Goal: Check status: Check status

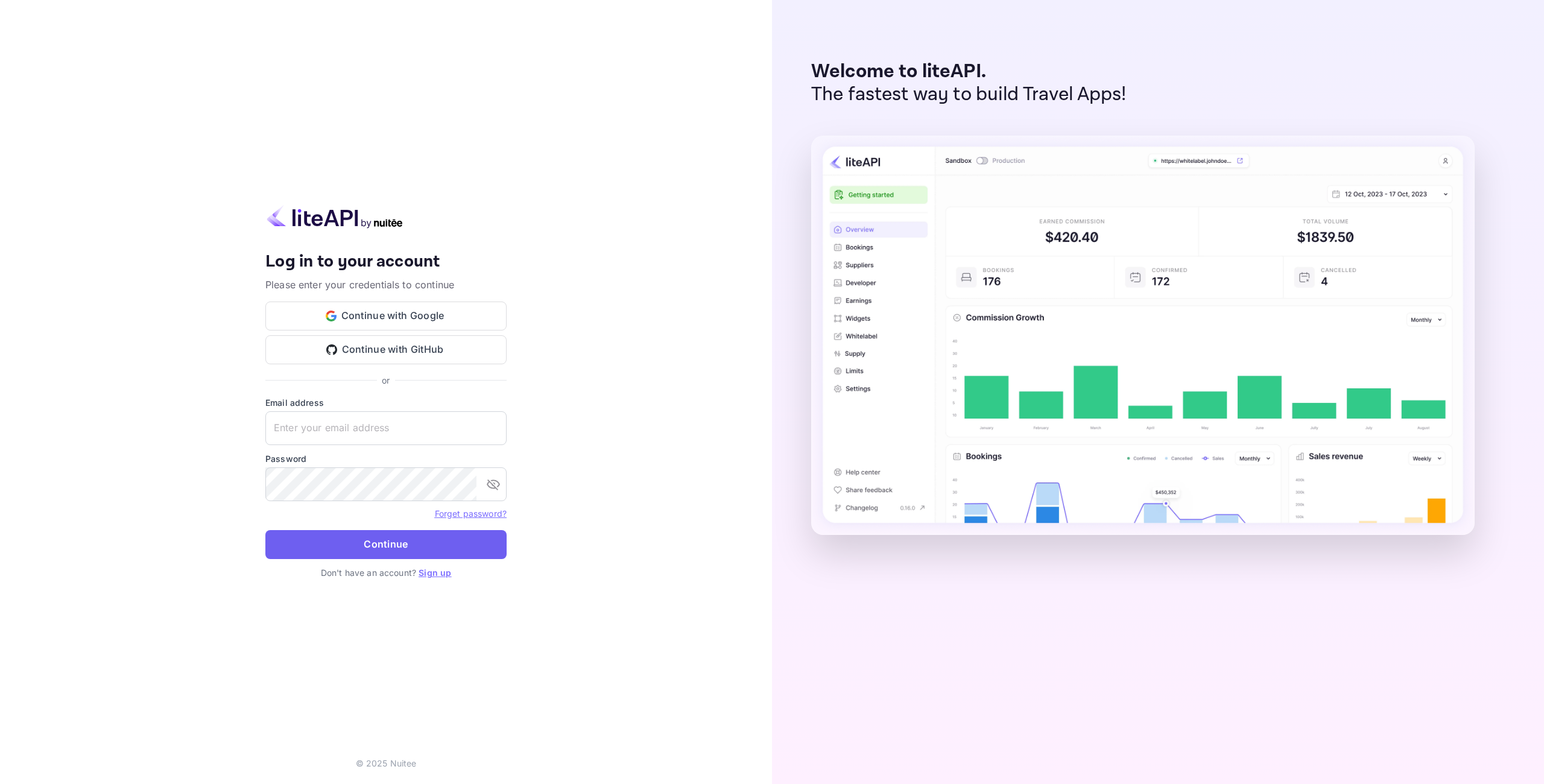
type input "adminpassword_support@yandex-team.ru"
click at [407, 539] on button "Continue" at bounding box center [386, 545] width 242 height 29
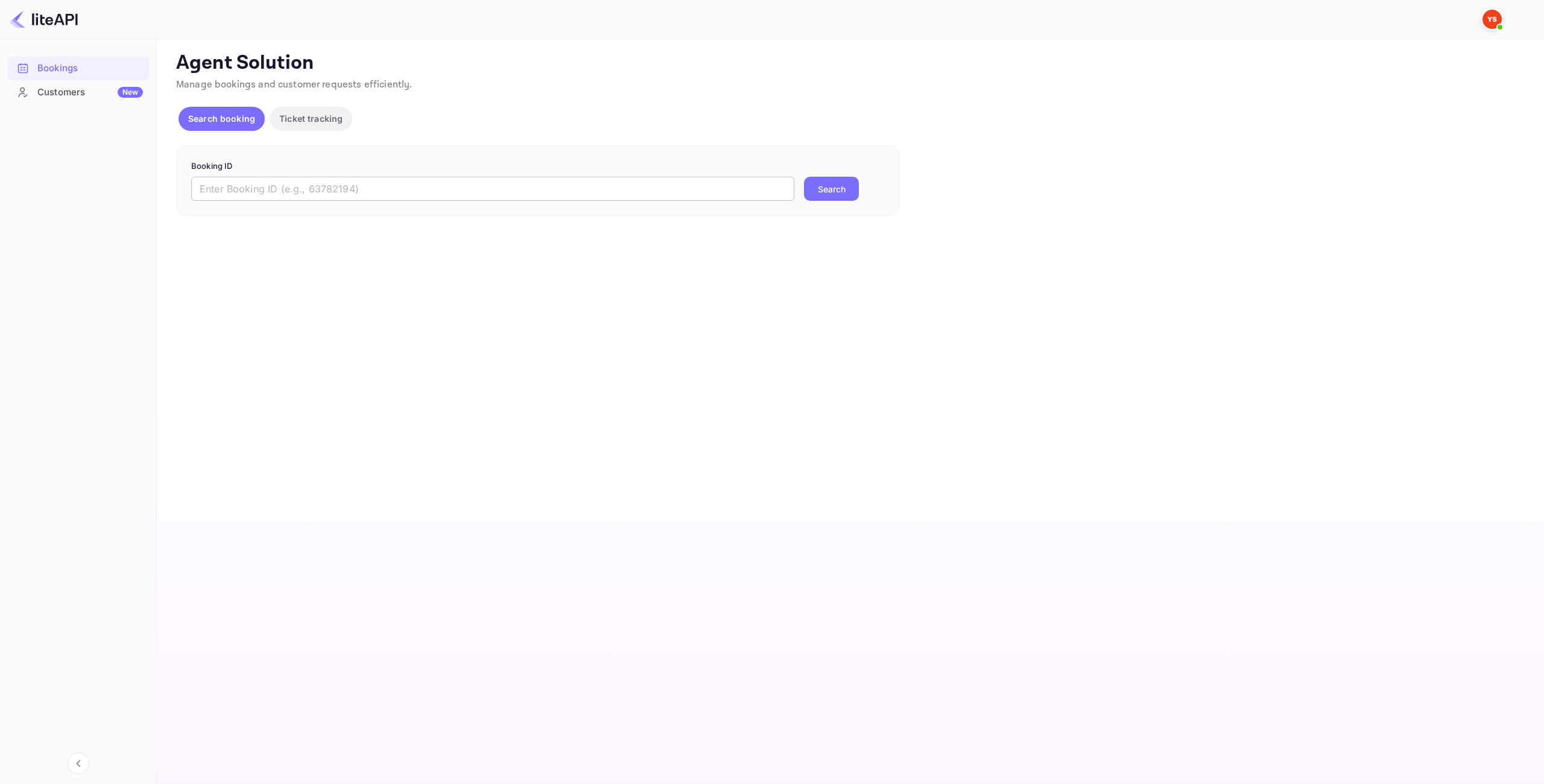
click at [355, 184] on input "text" at bounding box center [493, 189] width 603 height 24
paste input "9207714"
type input "9207714"
click at [835, 191] on button "Search" at bounding box center [832, 189] width 55 height 24
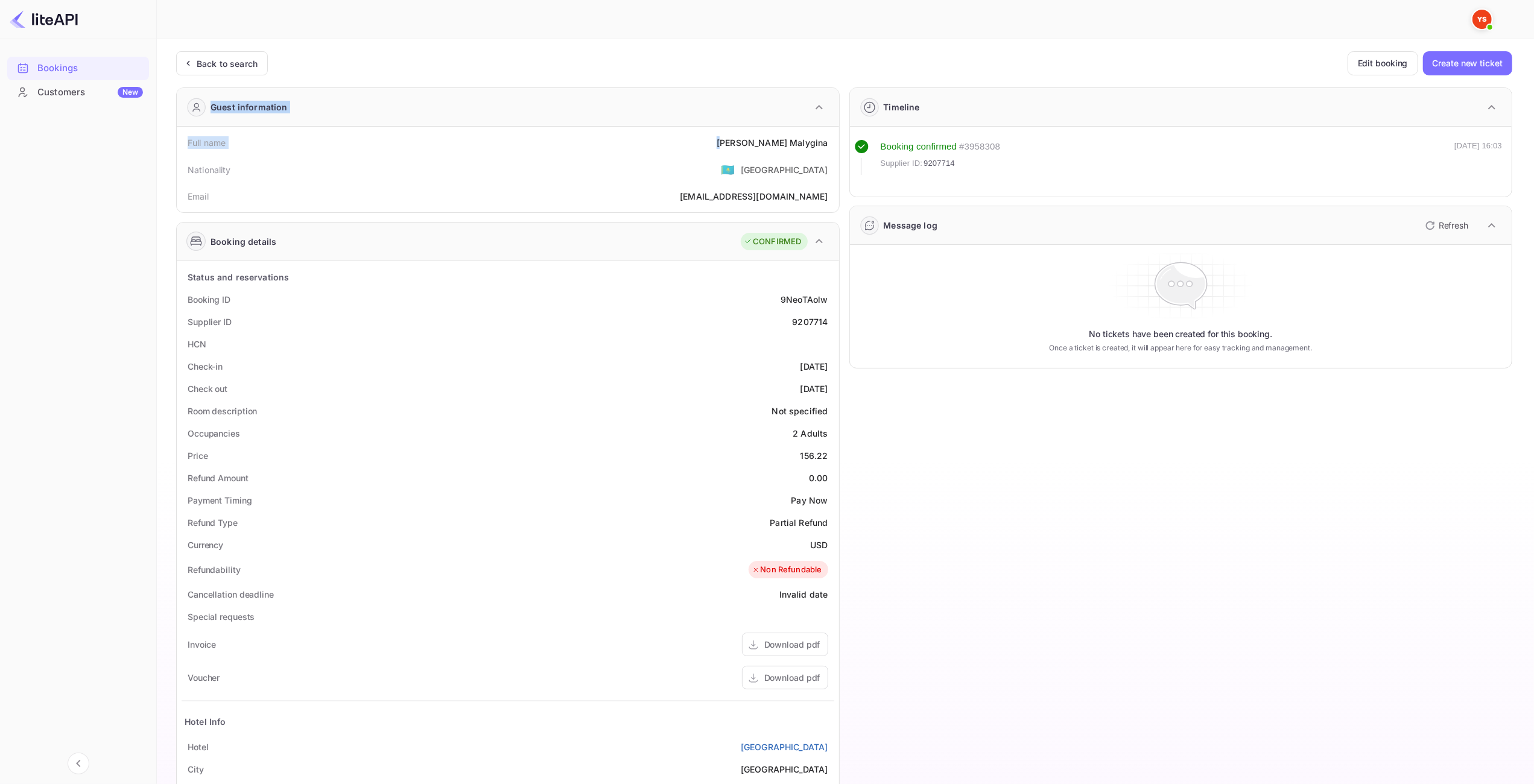
drag, startPoint x: 835, startPoint y: 144, endPoint x: 755, endPoint y: 144, distance: 80.0
click at [683, 138] on div "Full name [PERSON_NAME]" at bounding box center [508, 142] width 653 height 22
drag, startPoint x: 833, startPoint y: 144, endPoint x: 744, endPoint y: 142, distance: 89.0
click at [744, 142] on div "Full name [PERSON_NAME]" at bounding box center [508, 142] width 653 height 22
copy div "[PERSON_NAME]"
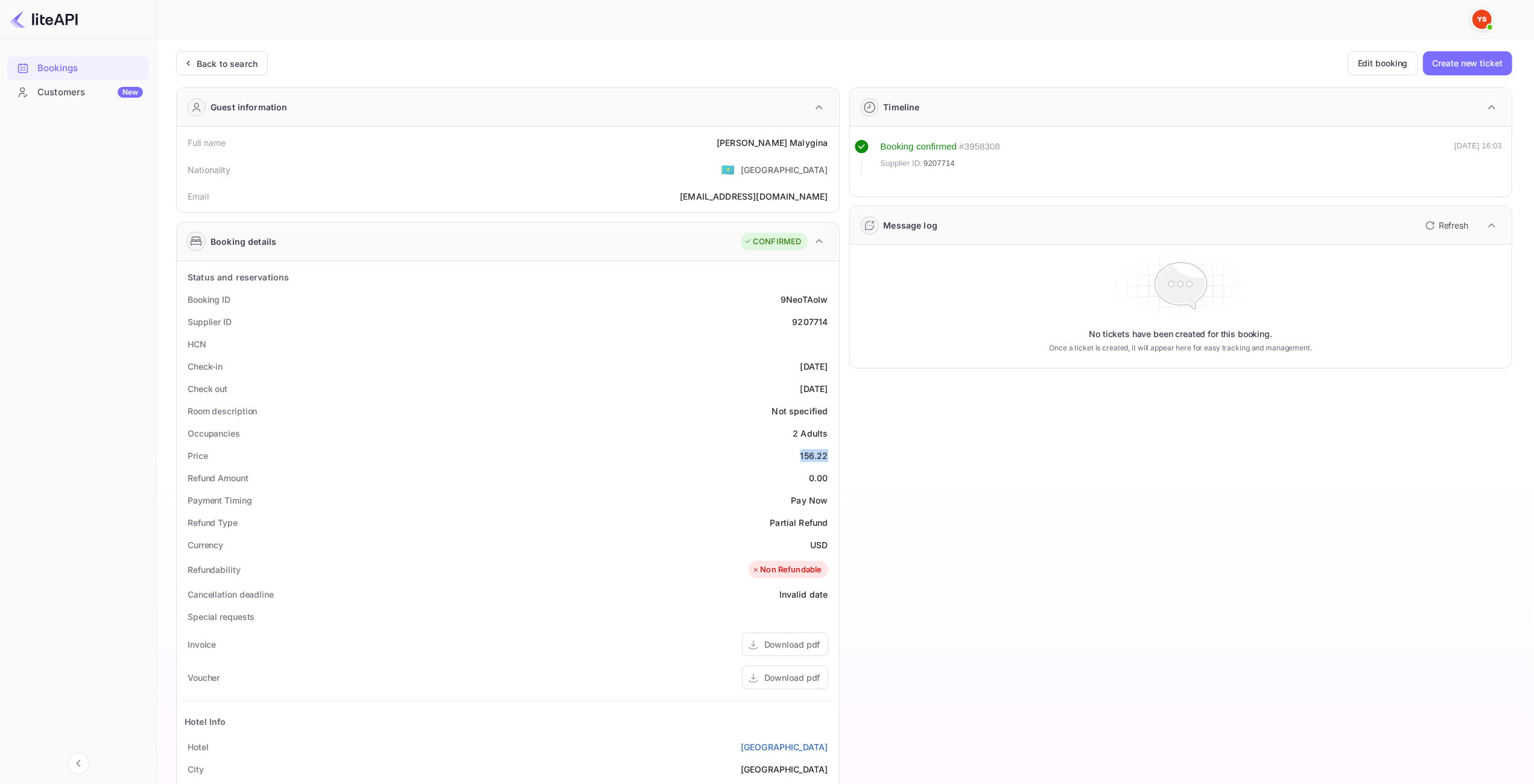
drag, startPoint x: 830, startPoint y: 455, endPoint x: 798, endPoint y: 452, distance: 32.1
click at [795, 454] on div "Price 156.22" at bounding box center [508, 456] width 653 height 22
copy div "156.22"
